Goal: Transaction & Acquisition: Obtain resource

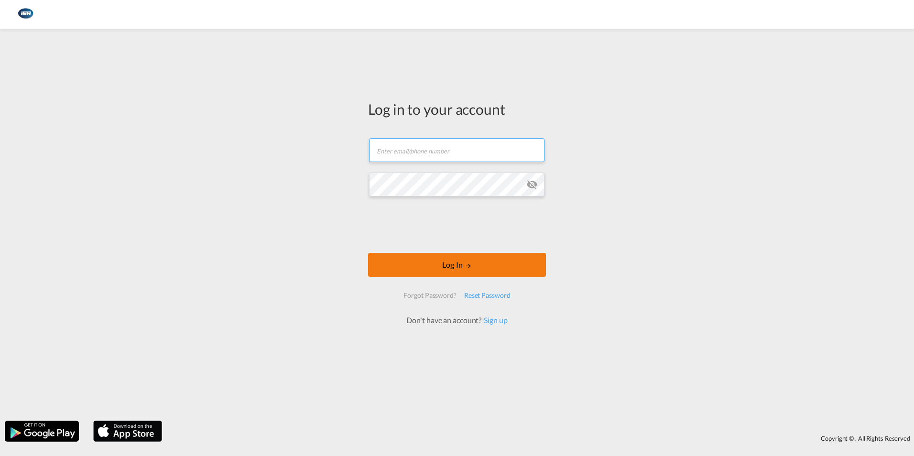
type input "[EMAIL_ADDRESS][DOMAIN_NAME]"
drag, startPoint x: 484, startPoint y: 268, endPoint x: 479, endPoint y: 264, distance: 6.4
click at [484, 268] on button "Log In" at bounding box center [457, 265] width 178 height 24
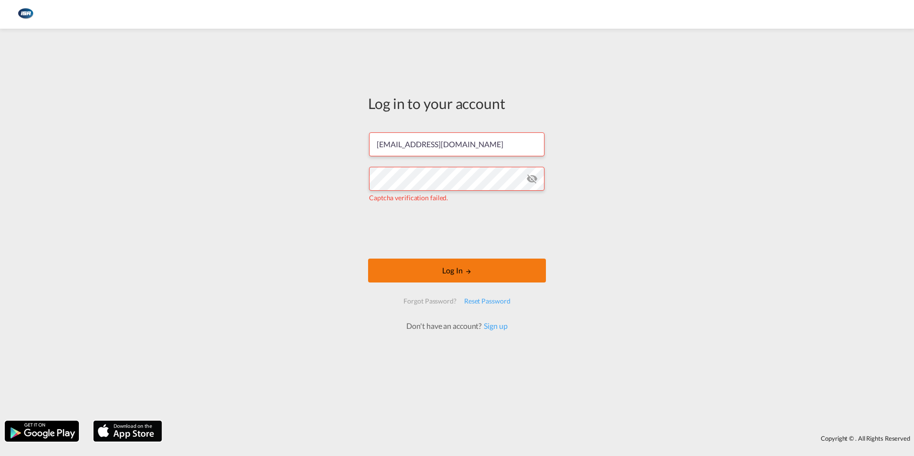
click at [455, 270] on button "Log In" at bounding box center [457, 271] width 178 height 24
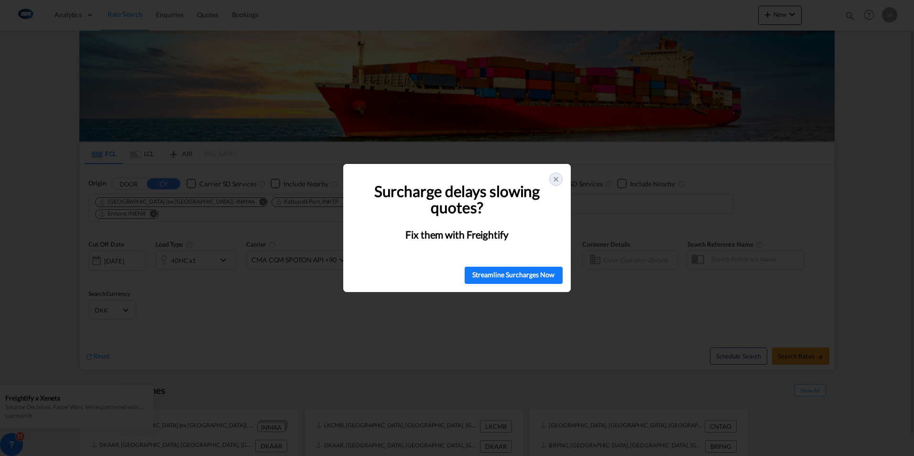
click at [556, 179] on icon at bounding box center [556, 179] width 8 height 8
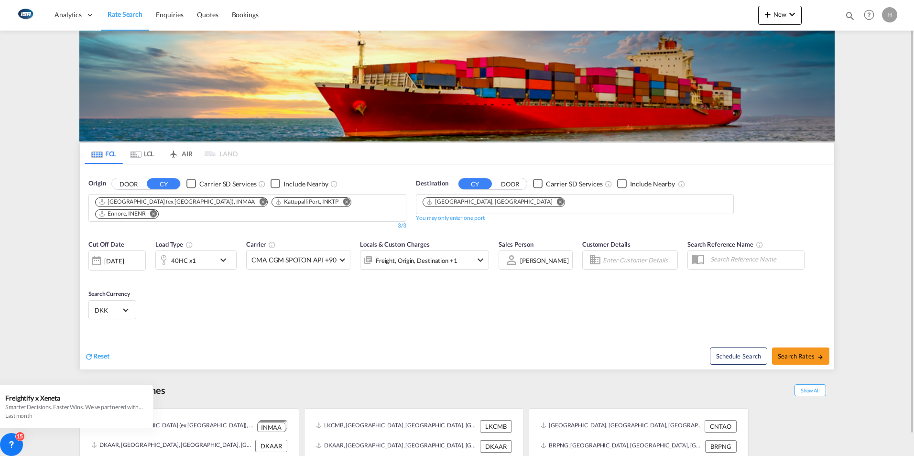
click at [143, 154] on md-tab-item "LCL" at bounding box center [142, 153] width 38 height 21
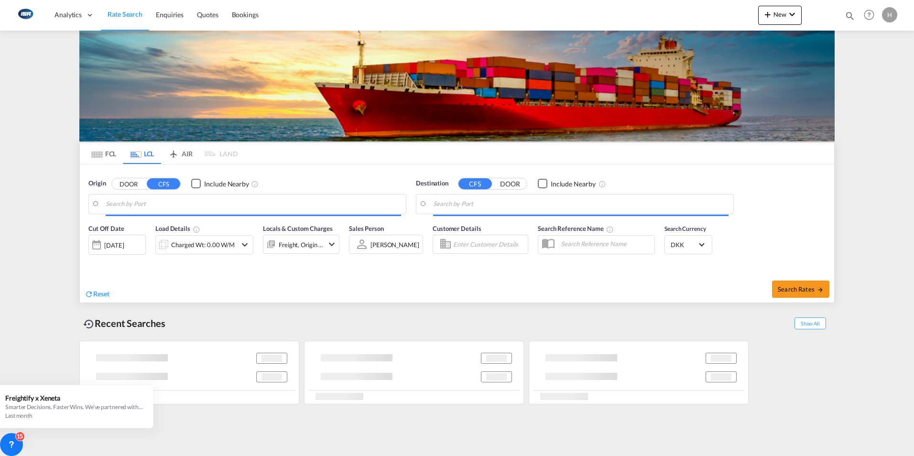
type input "Shanghai, SH, CNSHA"
type input "[GEOGRAPHIC_DATA], [GEOGRAPHIC_DATA]"
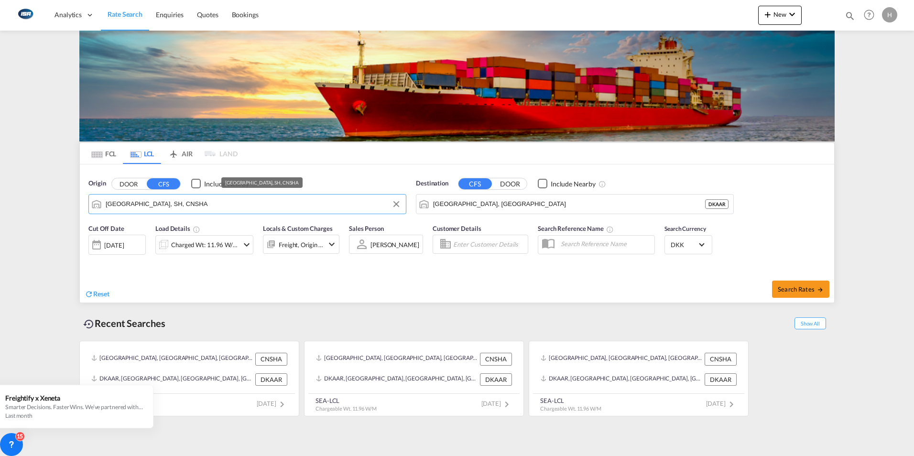
click at [196, 207] on input "Shanghai, SH, CNSHA" at bounding box center [254, 204] width 296 height 14
click at [396, 206] on button "Clear Input" at bounding box center [396, 204] width 14 height 14
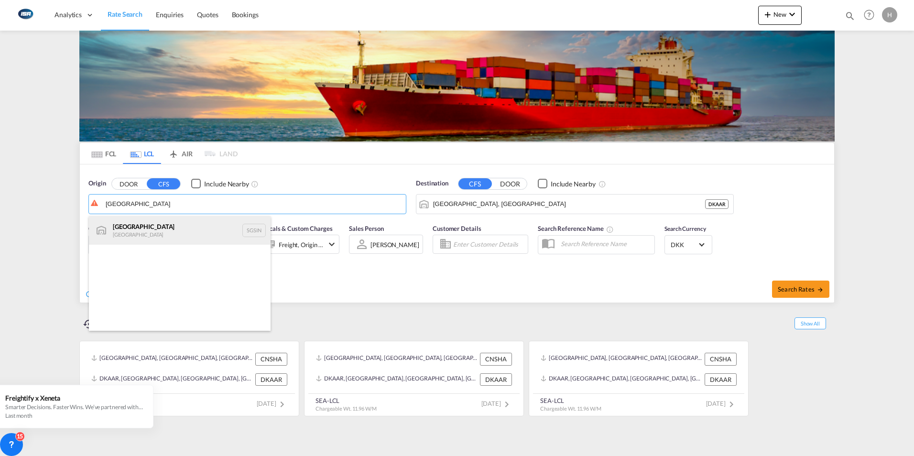
click at [132, 227] on div "Singapore Singapore SGSIN" at bounding box center [180, 230] width 182 height 29
type input "[GEOGRAPHIC_DATA], SGSIN"
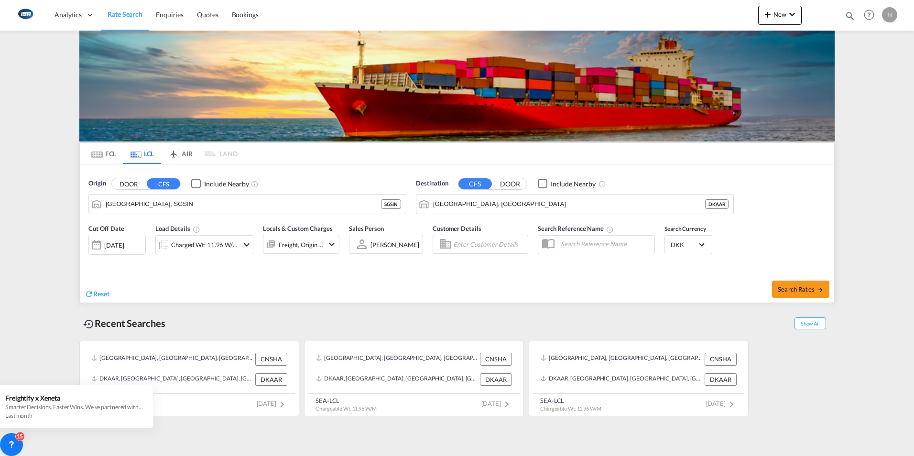
click at [246, 247] on md-icon "icon-chevron-down" at bounding box center [246, 244] width 11 height 11
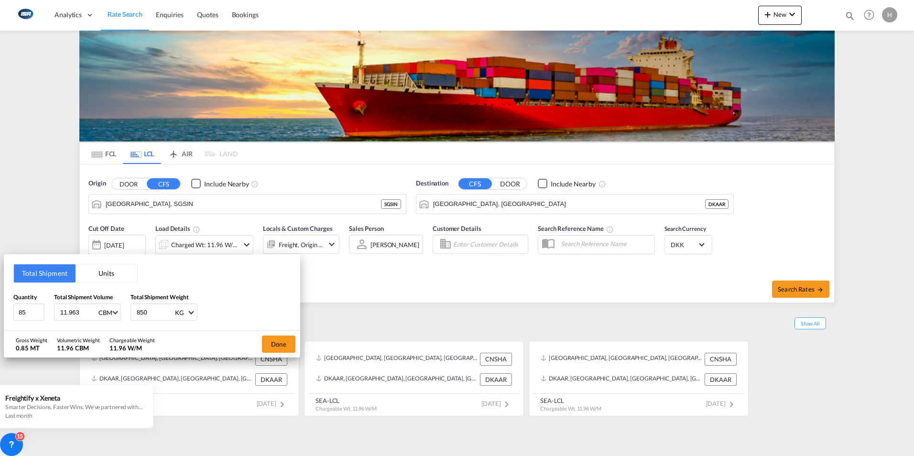
drag, startPoint x: 80, startPoint y: 313, endPoint x: 0, endPoint y: 269, distance: 91.4
click at [0, 302] on html "Analytics Dashboard Rate Search Enquiries Quotes Bookings Analytics" at bounding box center [457, 228] width 914 height 456
type input "3"
type input "5.184"
drag, startPoint x: 156, startPoint y: 316, endPoint x: 55, endPoint y: 300, distance: 102.6
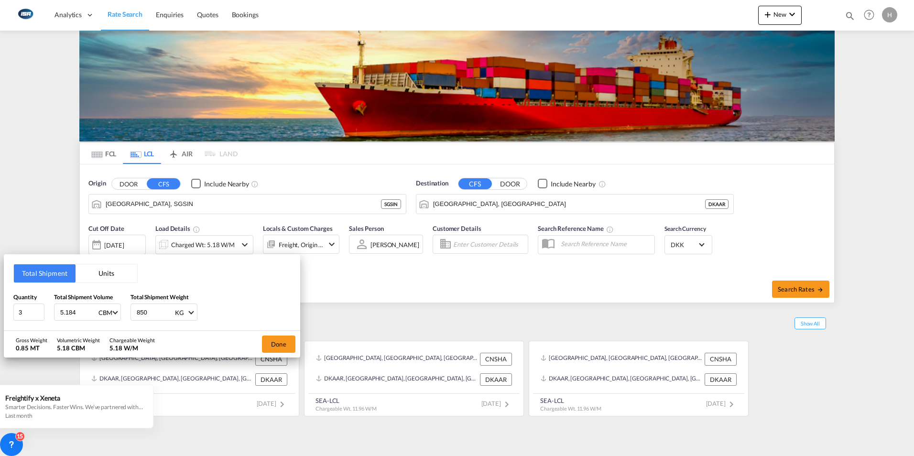
click at [65, 305] on div "Quantity 3 Total Shipment Volume 5.184 CBM CBM CFT Total Shipment Weight 850 KG…" at bounding box center [151, 307] width 277 height 29
type input "500"
click at [277, 339] on button "Done" at bounding box center [278, 344] width 33 height 17
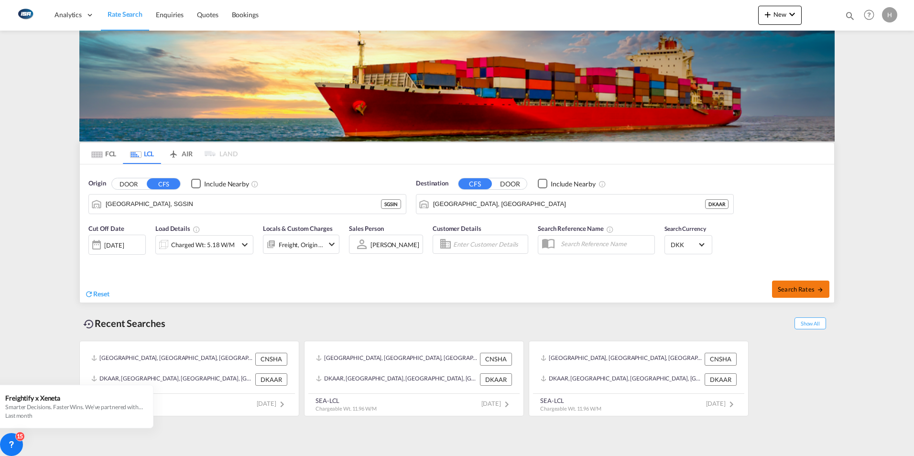
click at [799, 289] on span "Search Rates" at bounding box center [801, 289] width 46 height 8
type input "SGSIN to DKAAR / 25 Aug 2025"
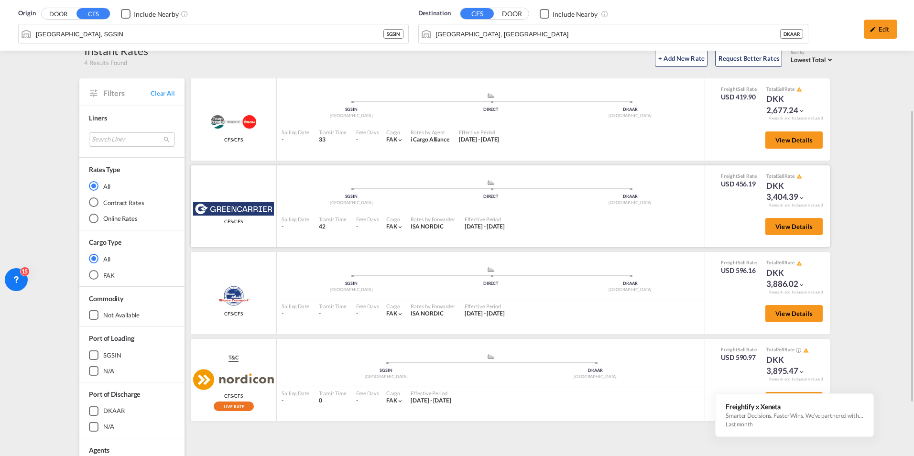
scroll to position [96, 0]
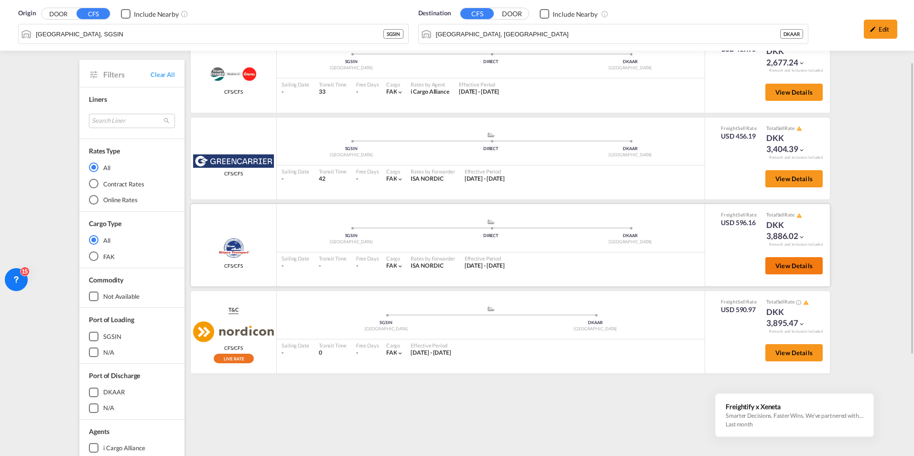
click at [794, 261] on button "View Details" at bounding box center [794, 265] width 57 height 17
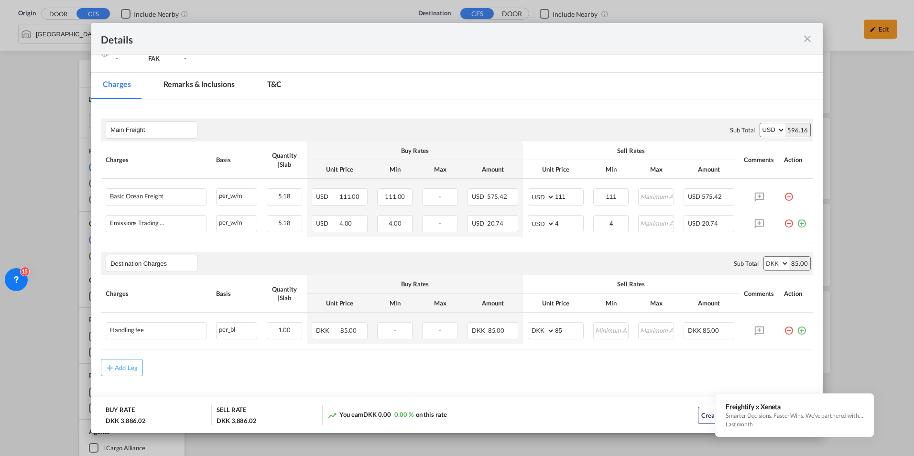
scroll to position [120, 0]
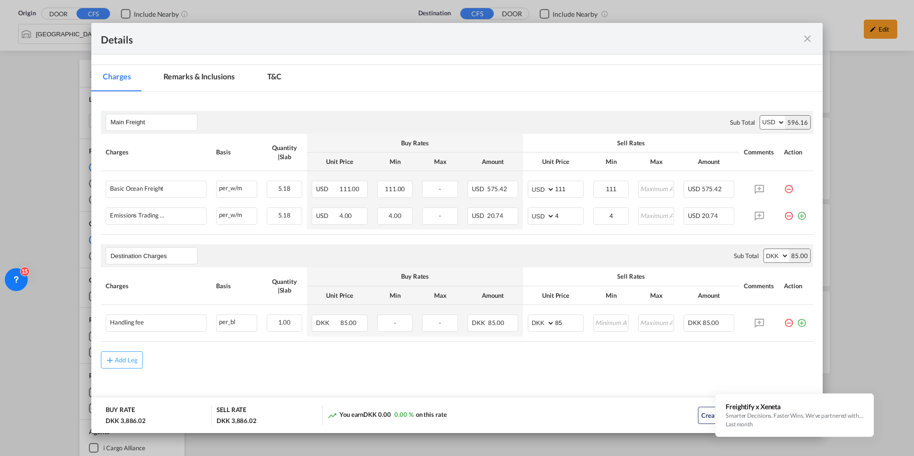
click at [812, 40] on md-icon "icon-close fg-AAA8AD m-0 cursor" at bounding box center [807, 38] width 11 height 11
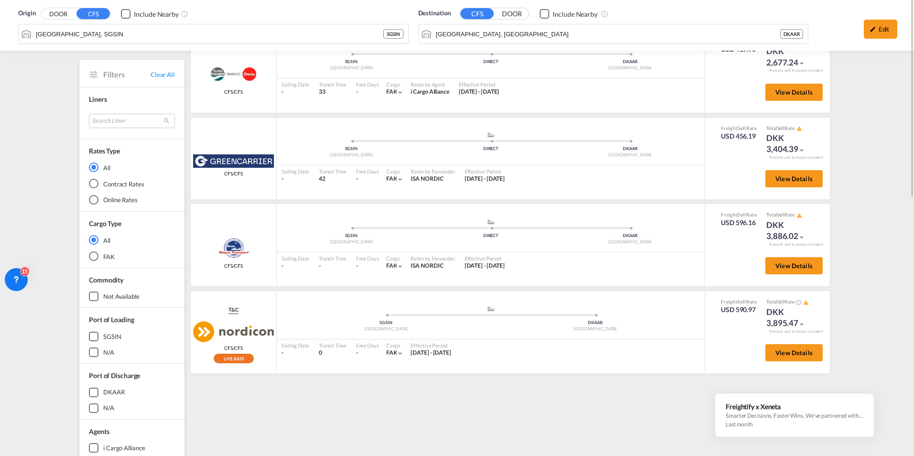
scroll to position [0, 0]
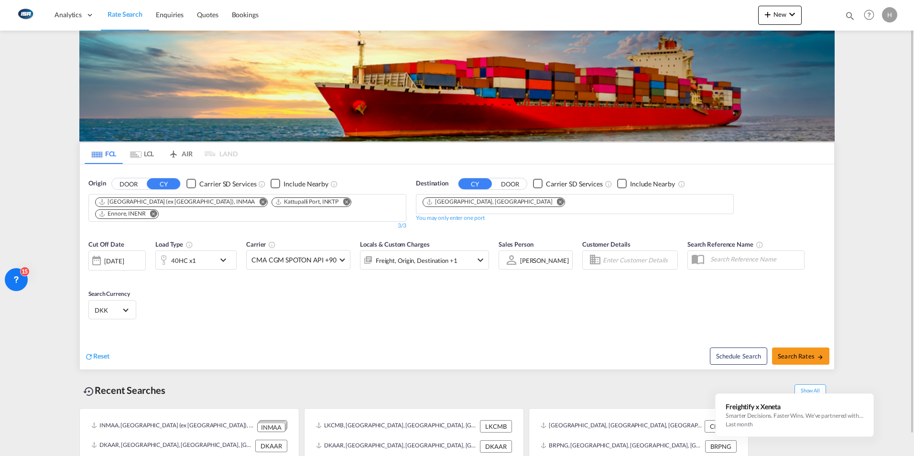
click at [157, 210] on md-icon "Remove" at bounding box center [153, 213] width 7 height 7
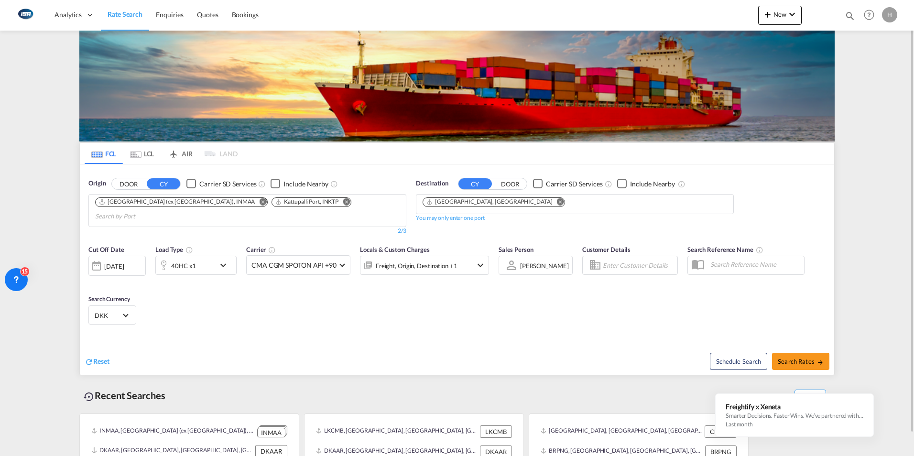
click at [343, 203] on md-icon "Remove" at bounding box center [346, 201] width 7 height 7
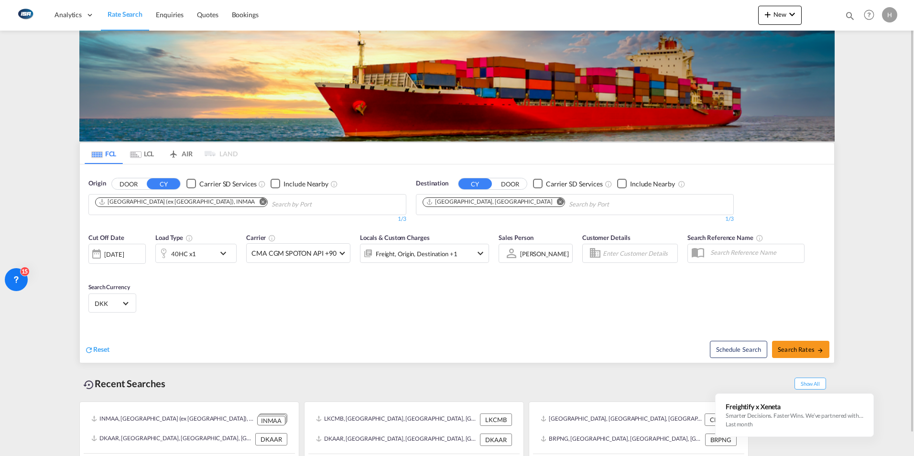
click at [259, 202] on md-icon "Remove" at bounding box center [262, 201] width 7 height 7
click at [191, 205] on md-chips at bounding box center [247, 205] width 317 height 20
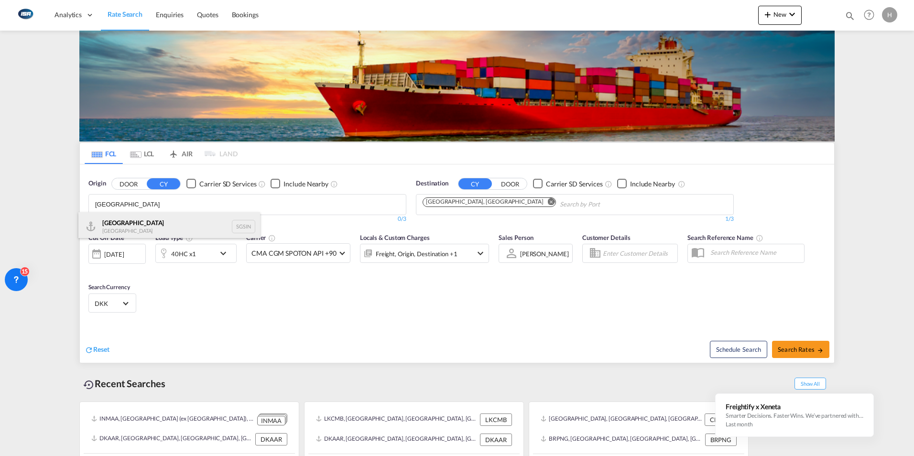
type input "singapore"
click at [142, 221] on div "Singapore Singapore SGSIN" at bounding box center [169, 226] width 182 height 29
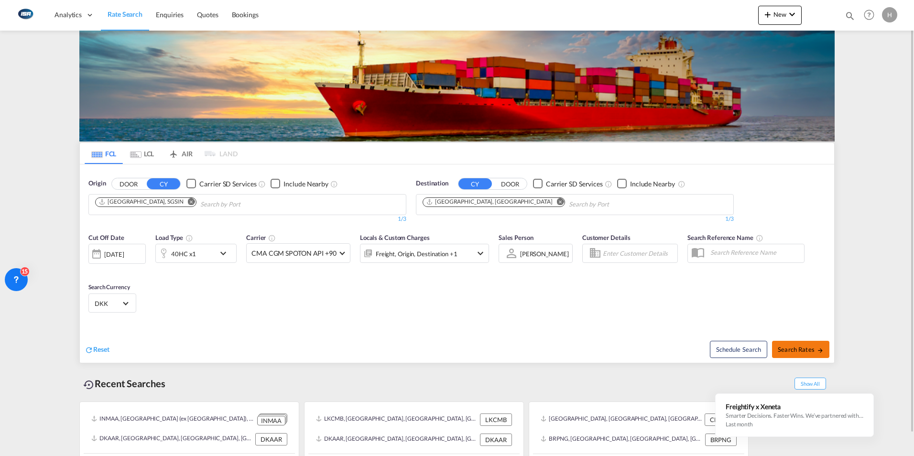
click at [793, 349] on span "Search Rates" at bounding box center [801, 350] width 46 height 8
type input "SGSIN to DKAAR / 25 Aug 2025"
click at [222, 251] on md-icon "icon-chevron-down" at bounding box center [226, 253] width 16 height 11
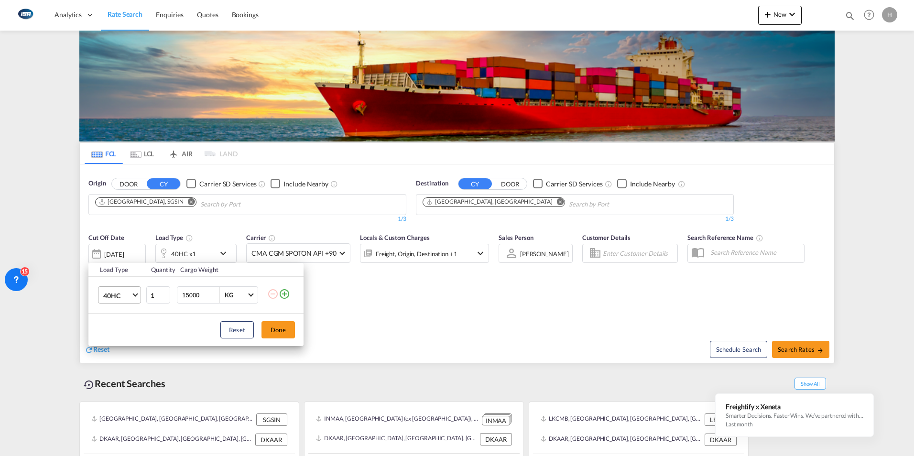
click at [123, 294] on span "40HC" at bounding box center [117, 296] width 28 height 10
click at [112, 249] on div "20GP" at bounding box center [111, 250] width 17 height 10
click at [206, 297] on input "15000" at bounding box center [200, 295] width 38 height 16
click at [189, 296] on input "15000" at bounding box center [200, 295] width 38 height 16
type input "13000"
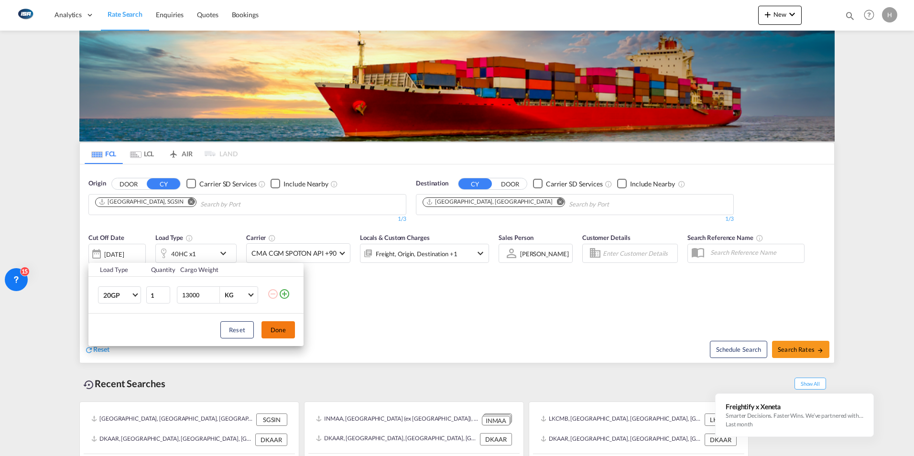
click at [276, 326] on button "Done" at bounding box center [278, 329] width 33 height 17
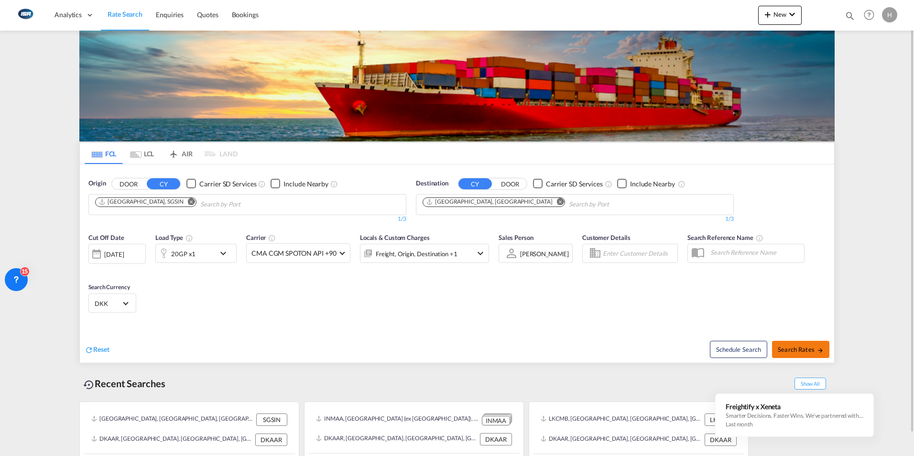
click at [791, 351] on span "Search Rates" at bounding box center [801, 350] width 46 height 8
type input "SGSIN to DKAAR / 25 Aug 2025"
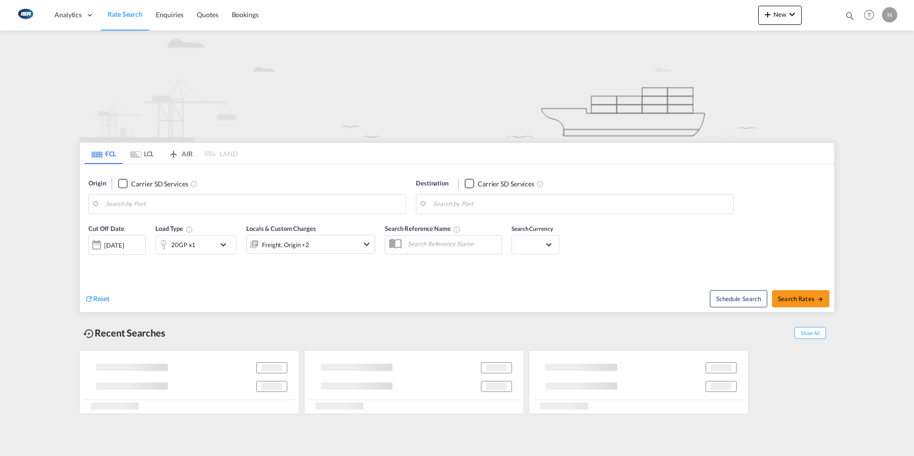
click at [128, 205] on body "Analytics Dashboard Rate Search Enquiries Quotes Bookings" at bounding box center [457, 228] width 914 height 456
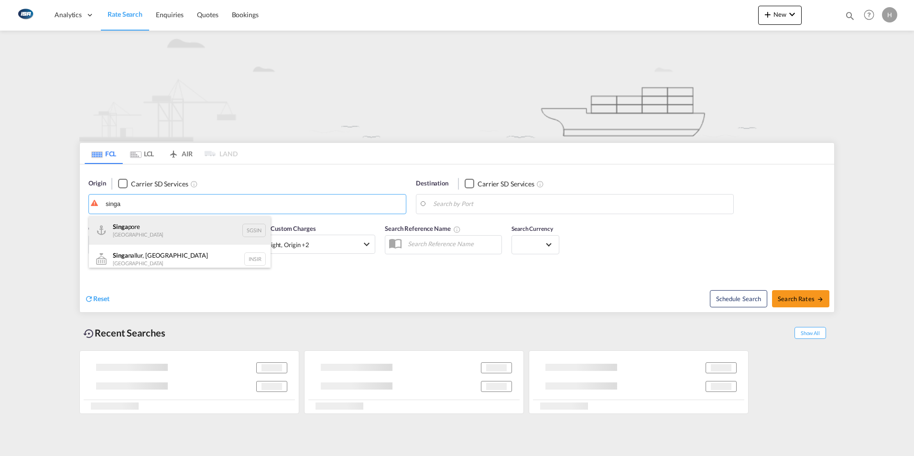
click at [123, 232] on div "Singa pore Singapore SGSIN" at bounding box center [180, 230] width 182 height 29
type input "[GEOGRAPHIC_DATA], SGSIN"
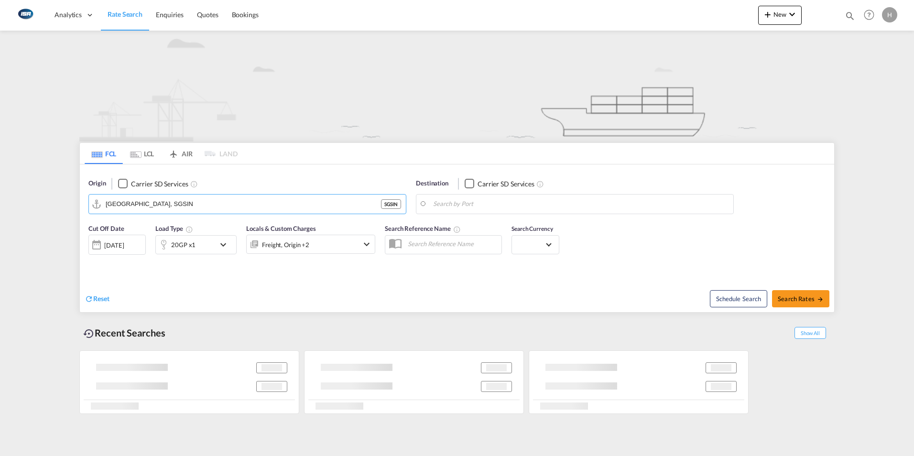
click at [475, 206] on body "Analytics Dashboard Rate Search Enquiries Quotes Bookings" at bounding box center [457, 228] width 914 height 456
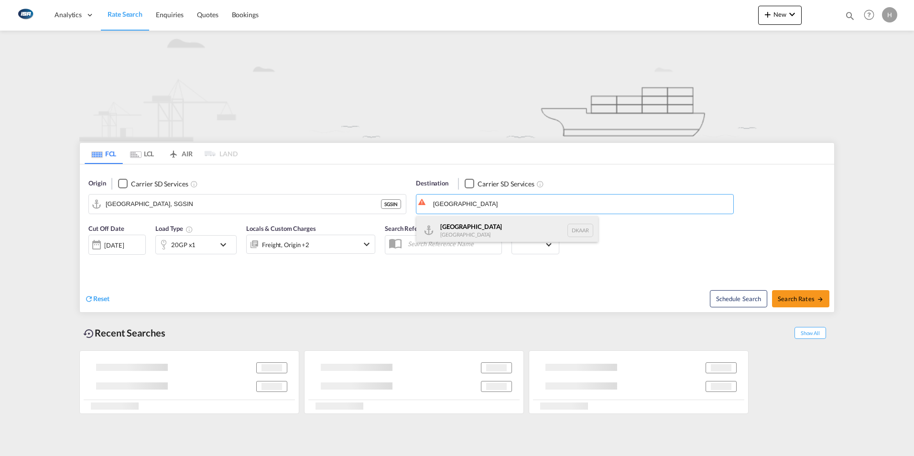
click at [461, 230] on div "Aarhus Denmark DKAAR" at bounding box center [508, 230] width 182 height 29
type input "[GEOGRAPHIC_DATA], [GEOGRAPHIC_DATA]"
click at [218, 243] on md-icon "icon-chevron-down" at bounding box center [226, 244] width 16 height 11
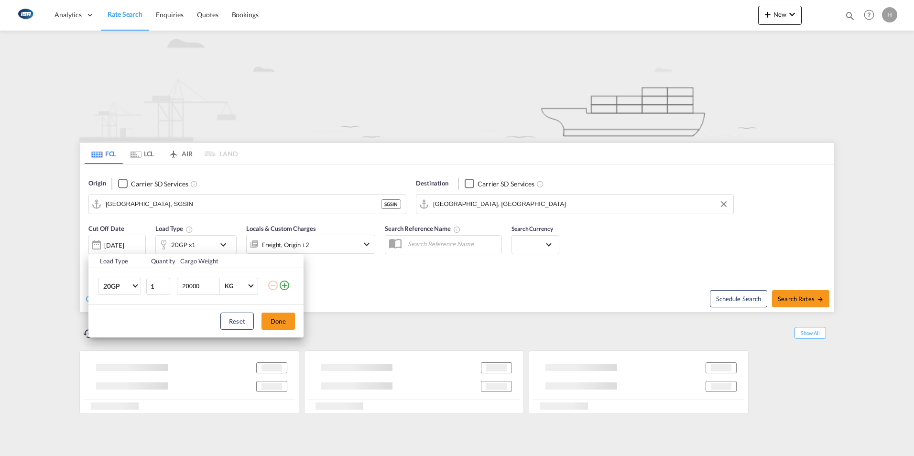
drag, startPoint x: 201, startPoint y: 287, endPoint x: 70, endPoint y: 249, distance: 135.9
click at [66, 260] on div "Load Type Quantity Cargo Weight 20GP 20GP 40GP 40HC 45HC 20RE 40RE 40HR 20OT 40…" at bounding box center [457, 228] width 914 height 456
type input "14000"
click at [285, 322] on button "Done" at bounding box center [278, 321] width 33 height 17
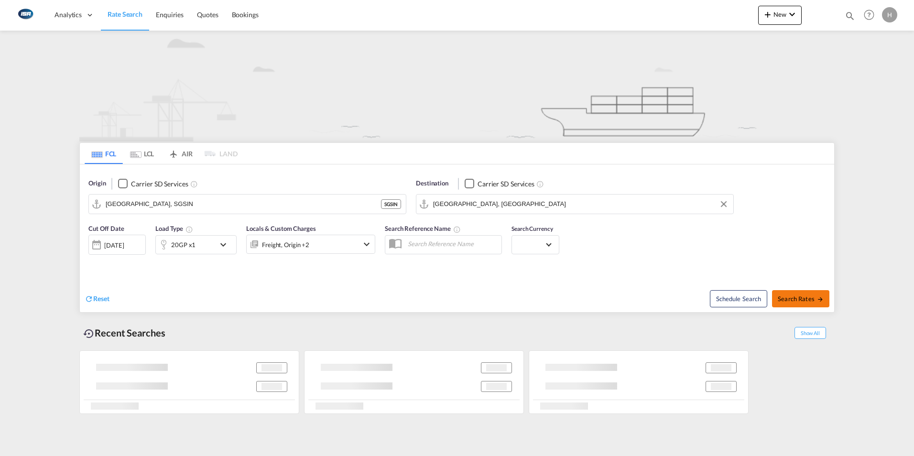
click at [784, 306] on button "Search Rates" at bounding box center [800, 298] width 57 height 17
type input "SGSIN to DKAAR / 25 Aug 2025"
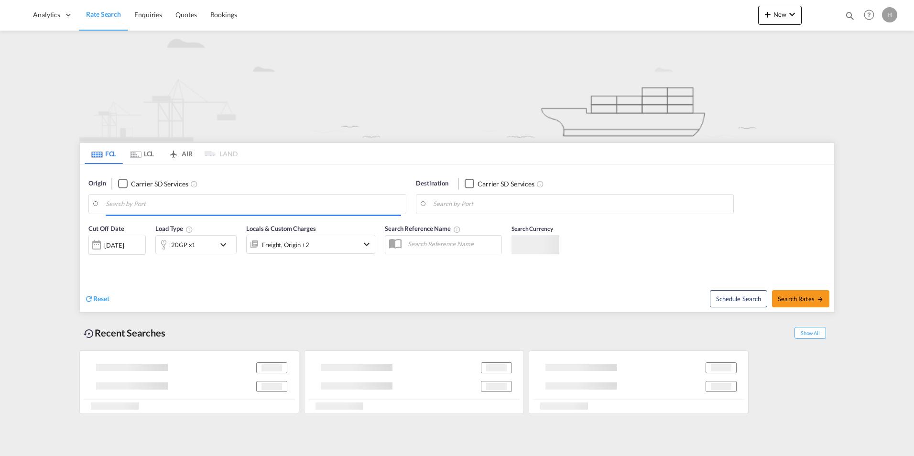
type input "[GEOGRAPHIC_DATA], SGSIN"
type input "[GEOGRAPHIC_DATA], [GEOGRAPHIC_DATA]"
